Goal: Transaction & Acquisition: Purchase product/service

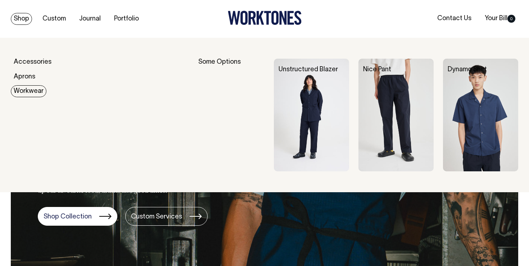
click at [311, 105] on img at bounding box center [311, 115] width 75 height 113
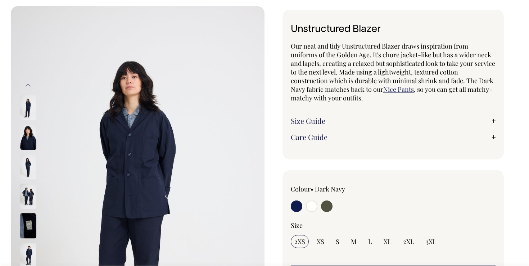
scroll to position [32, 0]
click at [387, 133] on link "Care Guide" at bounding box center [393, 136] width 205 height 9
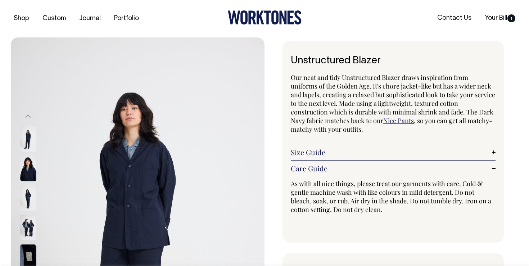
scroll to position [0, 0]
click at [364, 151] on link "Size Guide" at bounding box center [393, 152] width 205 height 9
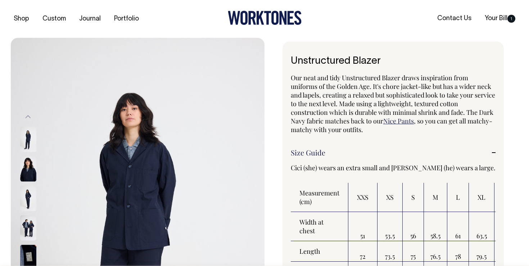
click at [27, 194] on img at bounding box center [28, 198] width 16 height 25
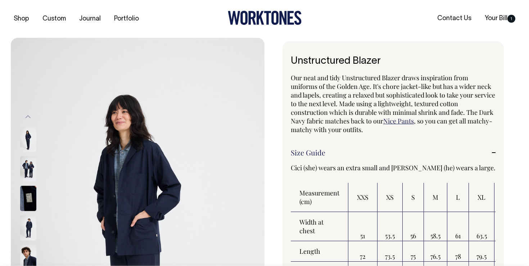
click at [28, 171] on img at bounding box center [28, 168] width 16 height 25
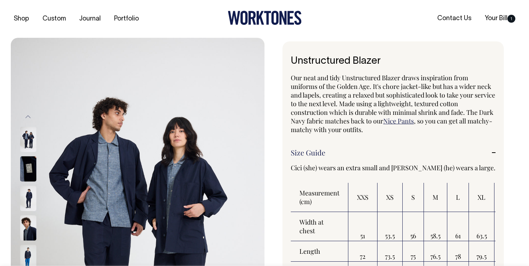
click at [33, 206] on img at bounding box center [28, 198] width 16 height 25
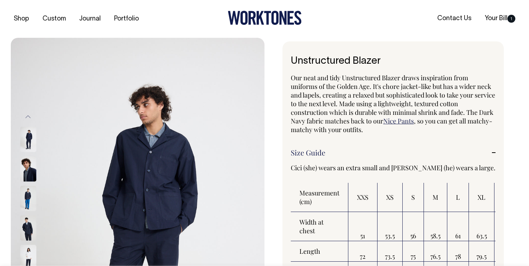
click at [29, 202] on img at bounding box center [28, 198] width 16 height 25
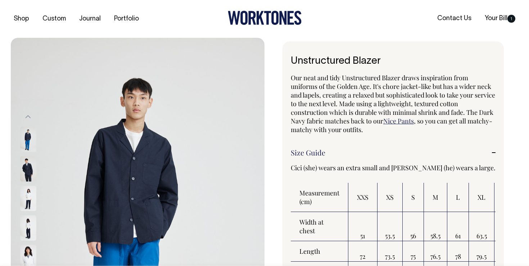
click at [29, 208] on img at bounding box center [28, 198] width 16 height 25
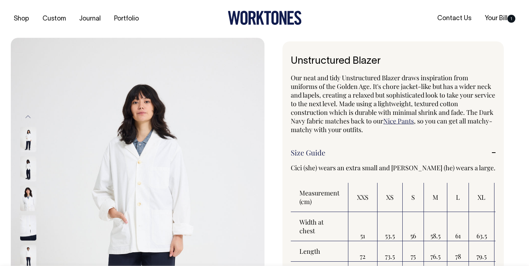
click at [29, 208] on img at bounding box center [28, 198] width 16 height 25
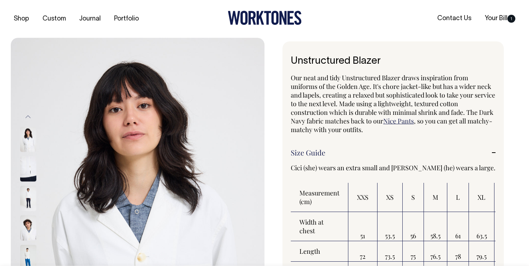
click at [27, 118] on button "Previous" at bounding box center [28, 117] width 11 height 16
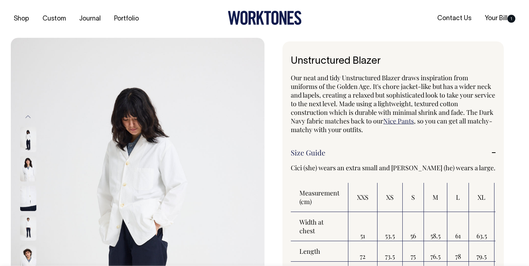
click at [27, 118] on button "Previous" at bounding box center [28, 117] width 11 height 16
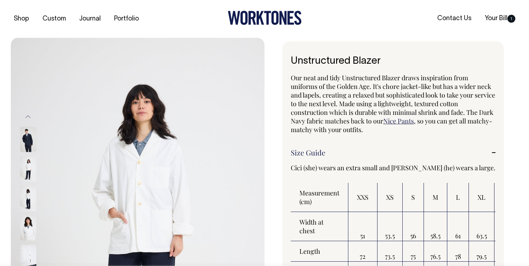
click at [27, 118] on button "Previous" at bounding box center [28, 117] width 11 height 16
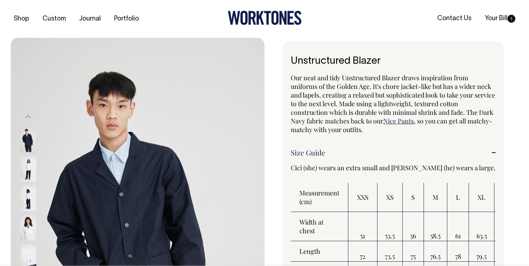
click at [27, 118] on button "Previous" at bounding box center [28, 117] width 11 height 16
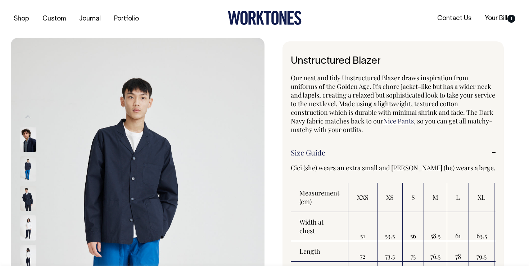
click at [27, 118] on button "Previous" at bounding box center [28, 117] width 11 height 16
